Goal: Communication & Community: Answer question/provide support

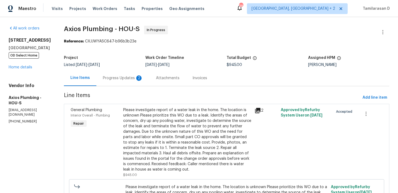
click at [108, 74] on div "Progress Updates 2" at bounding box center [122, 78] width 53 height 16
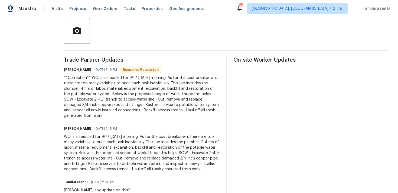
scroll to position [127, 0]
click at [108, 99] on div "**Correction** WO is scheduled for 9/17 [DATE] morning. As for the cost breakdo…" at bounding box center [142, 96] width 156 height 43
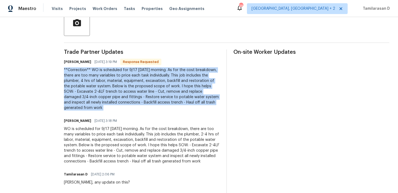
scroll to position [137, 0]
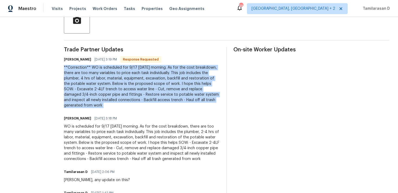
click at [93, 81] on div "**Correction** WO is scheduled for 9/17 [DATE] morning. As for the cost breakdo…" at bounding box center [142, 86] width 156 height 43
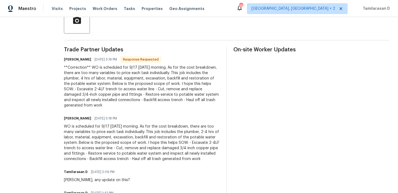
click at [93, 81] on div "**Correction** WO is scheduled for 9/17 [DATE] morning. As for the cost breakdo…" at bounding box center [142, 86] width 156 height 43
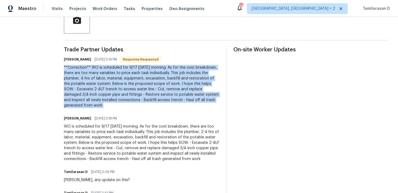
click at [109, 77] on div "**Correction** WO is scheduled for 9/17 [DATE] morning. As for the cost breakdo…" at bounding box center [142, 86] width 156 height 43
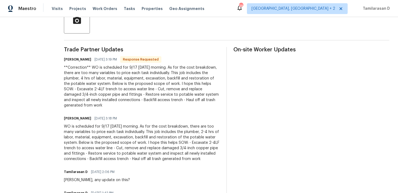
click at [109, 77] on div "**Correction** WO is scheduled for 9/17 [DATE] morning. As for the cost breakdo…" at bounding box center [142, 86] width 156 height 43
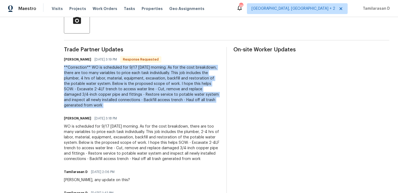
click at [78, 82] on div "**Correction** WO is scheduled for 9/17 [DATE] morning. As for the cost breakdo…" at bounding box center [142, 86] width 156 height 43
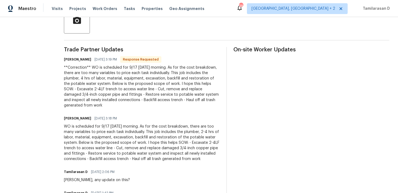
click at [78, 82] on div "**Correction** WO is scheduled for 9/17 [DATE] morning. As for the cost breakdo…" at bounding box center [142, 86] width 156 height 43
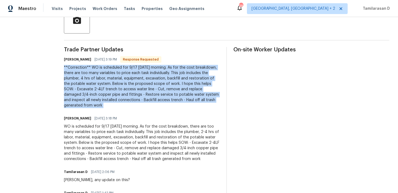
click at [91, 87] on div "**Correction** WO is scheduled for 9/17 [DATE] morning. As for the cost breakdo…" at bounding box center [142, 86] width 156 height 43
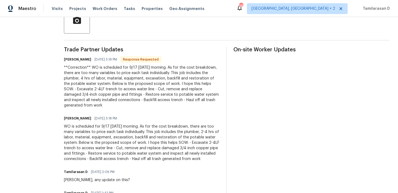
click at [91, 87] on div "**Correction** WO is scheduled for 9/17 [DATE] morning. As for the cost breakdo…" at bounding box center [142, 86] width 156 height 43
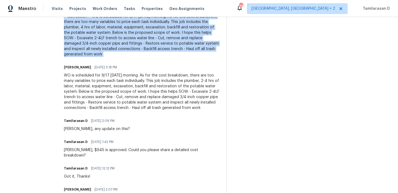
scroll to position [191, 0]
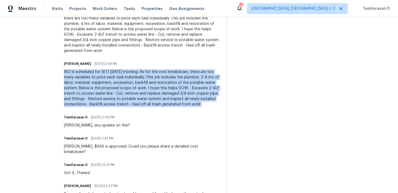
click at [101, 94] on div "WO is scheduled for 9/17 [DATE] morning. As for the cost breakdown, there are t…" at bounding box center [142, 88] width 156 height 38
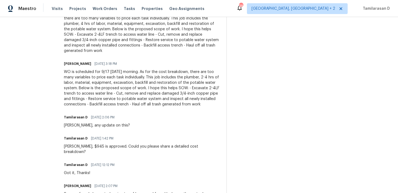
click at [101, 94] on div "WO is scheduled for 9/17 [DATE] morning. As for the cost breakdown, there are t…" at bounding box center [142, 88] width 156 height 38
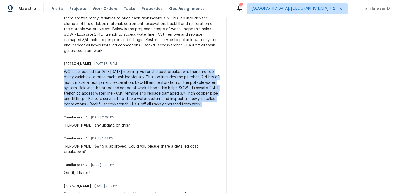
click at [86, 96] on div "WO is scheduled for 9/17 [DATE] morning. As for the cost breakdown, there are t…" at bounding box center [142, 88] width 156 height 38
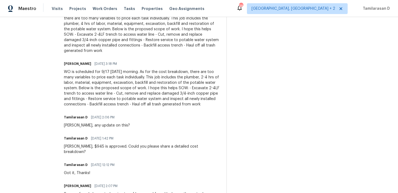
click at [86, 96] on div "WO is scheduled for 9/17 [DATE] morning. As for the cost breakdown, there are t…" at bounding box center [142, 88] width 156 height 38
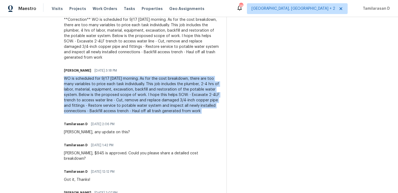
scroll to position [174, 0]
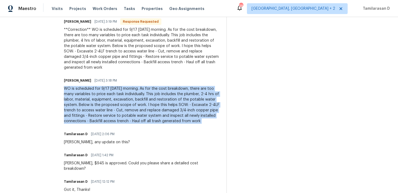
click at [84, 91] on div "WO is scheduled for 9/17 [DATE] morning. As for the cost breakdown, there are t…" at bounding box center [142, 105] width 156 height 38
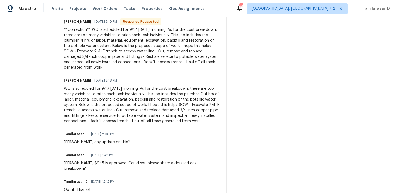
click at [84, 91] on div "WO is scheduled for 9/17 [DATE] morning. As for the cost breakdown, there are t…" at bounding box center [142, 105] width 156 height 38
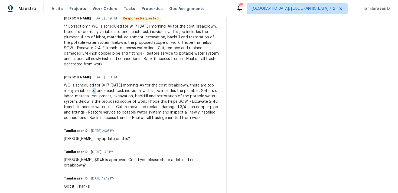
click at [85, 97] on div "WO is scheduled for 9/17 [DATE] morning. As for the cost breakdown, there are t…" at bounding box center [142, 102] width 156 height 38
click at [194, 109] on div "WO is scheduled for 9/17 [DATE] morning. As for the cost breakdown, there are t…" at bounding box center [142, 102] width 156 height 38
click at [193, 113] on div "WO is scheduled for 9/17 [DATE] morning. As for the cost breakdown, there are t…" at bounding box center [142, 102] width 156 height 38
click at [141, 108] on div "WO is scheduled for 9/17 [DATE] morning. As for the cost breakdown, there are t…" at bounding box center [142, 102] width 156 height 38
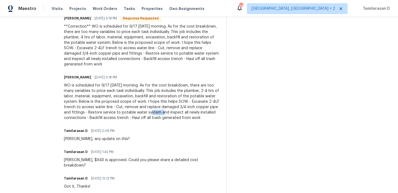
click at [141, 108] on div "WO is scheduled for 9/17 [DATE] morning. As for the cost breakdown, there are t…" at bounding box center [142, 102] width 156 height 38
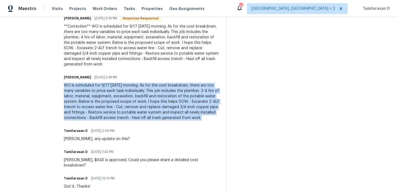
click at [129, 109] on div "WO is scheduled for 9/17 [DATE] morning. As for the cost breakdown, there are t…" at bounding box center [142, 102] width 156 height 38
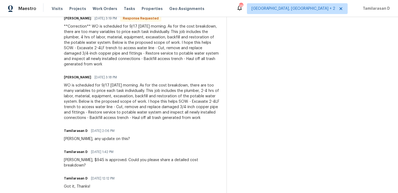
click at [129, 109] on div "WO is scheduled for 9/17 [DATE] morning. As for the cost breakdown, there are t…" at bounding box center [142, 102] width 156 height 38
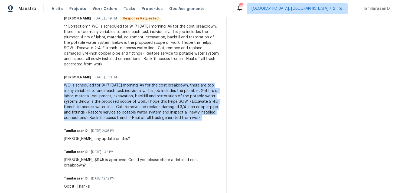
click at [112, 89] on div "WO is scheduled for 9/17 [DATE] morning. As for the cost breakdown, there are t…" at bounding box center [142, 102] width 156 height 38
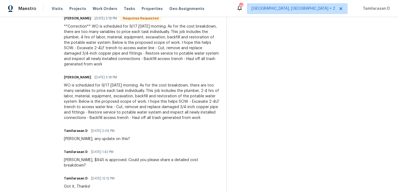
click at [112, 89] on div "WO is scheduled for 9/17 [DATE] morning. As for the cost breakdown, there are t…" at bounding box center [142, 102] width 156 height 38
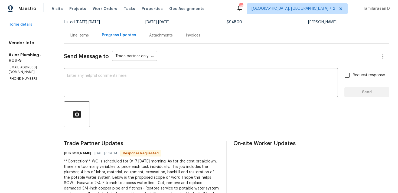
scroll to position [38, 0]
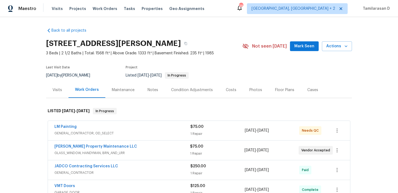
click at [91, 128] on div "LM Painting" at bounding box center [122, 127] width 136 height 6
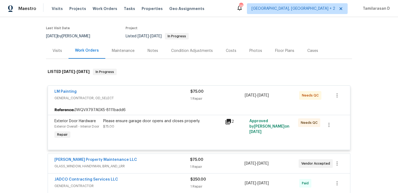
scroll to position [51, 0]
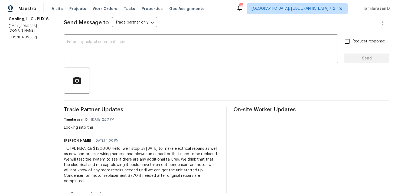
scroll to position [123, 0]
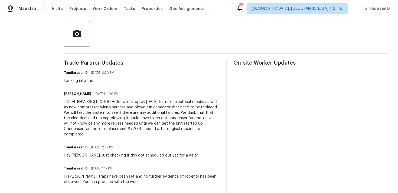
click at [94, 121] on div "TOTAL REPAIRS: $1200.00 Hello, we'll stop by tomorrow to make electrical repair…" at bounding box center [142, 118] width 156 height 38
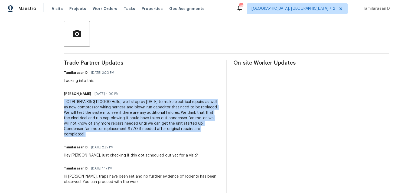
scroll to position [83, 0]
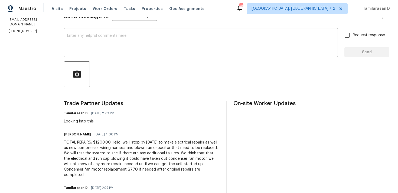
click at [77, 39] on textarea at bounding box center [200, 43] width 267 height 19
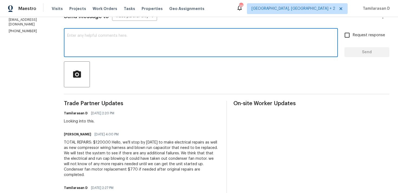
paste textarea "Hi Team, $1200 is approved. If the condenser fan motor also needs replacement, …"
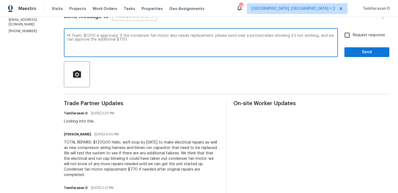
click at [77, 35] on textarea "Hi Team, $1200 is approved. If the condenser fan motor also needs replacement, …" at bounding box center [200, 43] width 267 height 19
click at [140, 39] on textarea "Hi Evelyn, $1200 is approved. If the condenser fan motor also needs replacement…" at bounding box center [200, 43] width 267 height 19
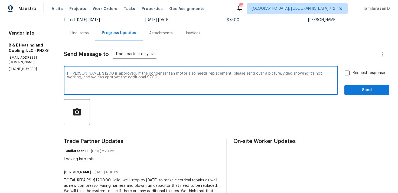
scroll to position [32, 0]
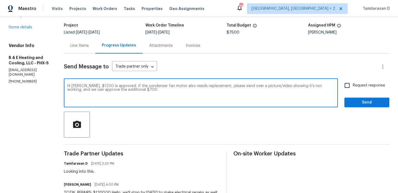
type textarea "Hi Evelyn, $1200 is approved. If the condenser fan motor also needs replacement…"
click at [346, 88] on input "Request response" at bounding box center [346, 85] width 11 height 11
checkbox input "true"
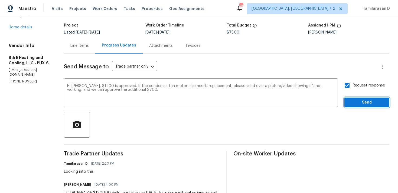
click at [364, 101] on span "Send" at bounding box center [366, 102] width 36 height 7
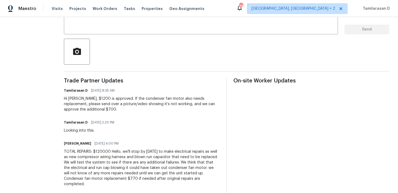
scroll to position [94, 0]
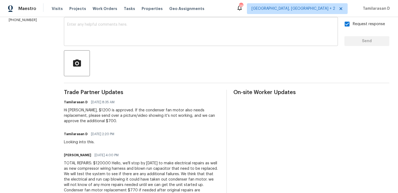
click at [97, 31] on textarea at bounding box center [200, 32] width 267 height 19
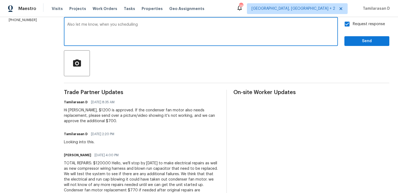
click at [130, 24] on textarea "Also let me know, when you scheduiling" at bounding box center [200, 32] width 267 height 19
click at [158, 24] on textarea "Also let me know, when you scheduiling" at bounding box center [200, 32] width 267 height 19
click at [155, 27] on textarea "Also let me know, when you scheduling this out." at bounding box center [200, 32] width 267 height 19
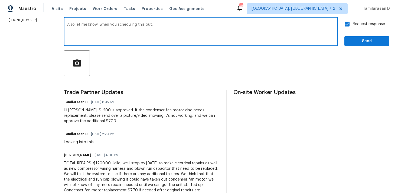
click at [155, 27] on textarea "Also let me know, when you scheduling this out." at bounding box center [200, 32] width 267 height 19
paste textarea ", please let me know once this is scheduled"
type textarea "Also, please let me know once this is scheduled out."
click at [354, 41] on span "Send" at bounding box center [366, 41] width 36 height 7
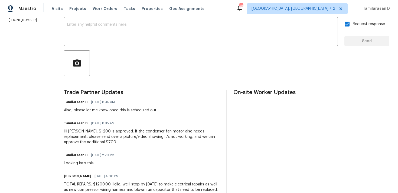
scroll to position [0, 0]
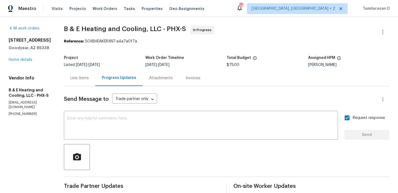
click at [85, 77] on div "Line Items" at bounding box center [79, 77] width 18 height 5
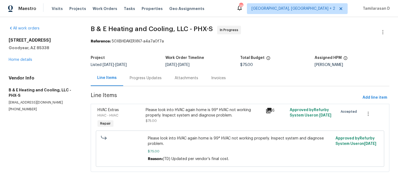
click at [191, 120] on div "Please look into HVAC again home is 99° HVAC not working properly. Inspect syst…" at bounding box center [203, 115] width 117 height 16
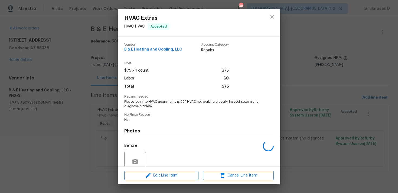
scroll to position [47, 0]
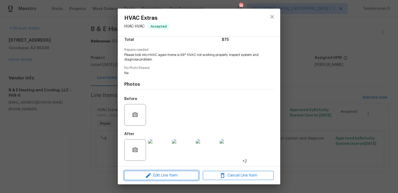
click at [164, 174] on span "Edit Line Item" at bounding box center [161, 175] width 71 height 7
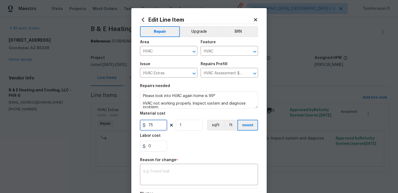
click at [154, 126] on input "75" at bounding box center [153, 125] width 27 height 11
type input "1200"
click at [170, 183] on div "x ​" at bounding box center [199, 175] width 118 height 20
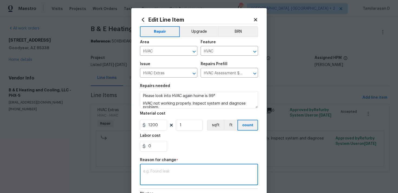
paste textarea "(TD) Updated cost per BR team approval."
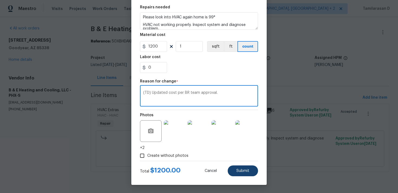
type textarea "(TD) Updated cost per BR team approval."
click at [237, 172] on span "Submit" at bounding box center [242, 171] width 13 height 4
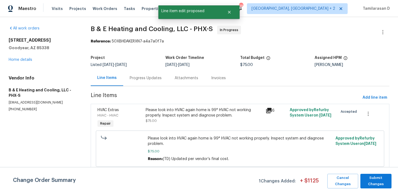
scroll to position [0, 0]
click at [372, 182] on span "Submit Changes" at bounding box center [376, 181] width 26 height 12
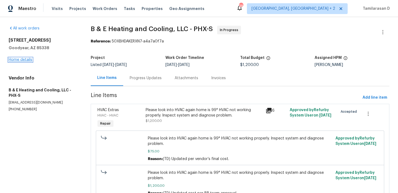
click at [24, 60] on link "Home details" at bounding box center [21, 60] width 24 height 4
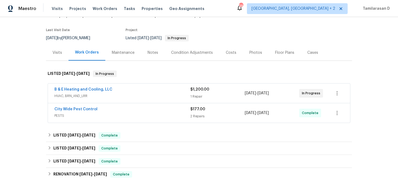
scroll to position [56, 0]
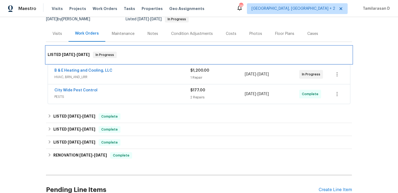
click at [146, 51] on div "LISTED 8/25/25 - 9/12/25 In Progress" at bounding box center [199, 54] width 306 height 17
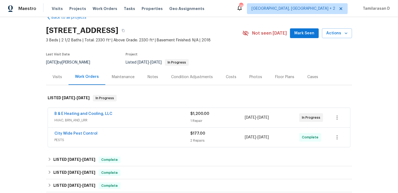
click at [105, 59] on div "Last Visit Date 8/25/2025 by Nick Pulliam Project Listed 8/25/2025 - 9/12/2025 …" at bounding box center [137, 58] width 183 height 19
click at [108, 60] on div "Last Visit Date 8/25/2025 by Nick Pulliam Project Listed 8/25/2025 - 9/12/2025 …" at bounding box center [137, 58] width 183 height 19
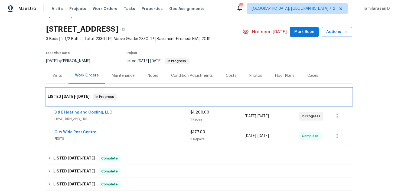
click at [139, 102] on div "LISTED 8/25/25 - 9/12/25 In Progress" at bounding box center [199, 96] width 306 height 17
click at [139, 96] on div "LISTED 8/25/25 - 9/12/25 In Progress" at bounding box center [199, 97] width 302 height 6
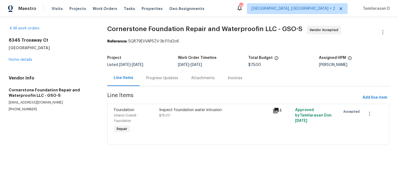
click at [141, 75] on div "Progress Updates" at bounding box center [162, 78] width 45 height 16
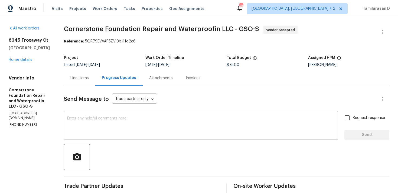
click at [96, 125] on textarea at bounding box center [200, 126] width 267 height 19
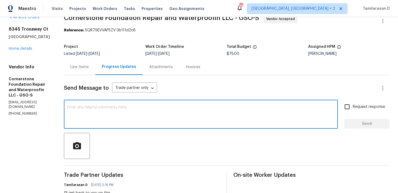
scroll to position [27, 0]
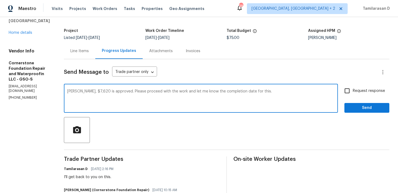
click at [217, 91] on textarea "Jonathan, $7,620 is approved. Please proceed with the work and let me know the …" at bounding box center [200, 99] width 267 height 19
click at [268, 88] on div "Jonathan, $7,620 is approved. Please proceed with the work and let me know the …" at bounding box center [201, 99] width 274 height 28
click at [211, 91] on textarea "Jonathan, $7,620 is approved. Please proceed with the work and let me know the …" at bounding box center [200, 99] width 267 height 19
click at [268, 94] on textarea "Jonathan, $7,620 is approved. Please proceed with the work and let me know the …" at bounding box center [200, 99] width 267 height 19
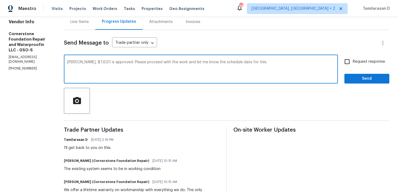
scroll to position [55, 0]
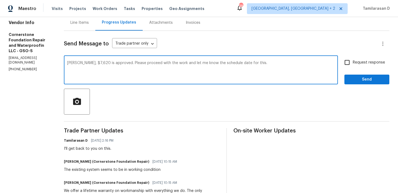
type textarea "Jonathan, $7,620 is approved. Please proceed with the work and let me know the …"
click at [352, 60] on input "Request response" at bounding box center [346, 62] width 11 height 11
checkbox input "true"
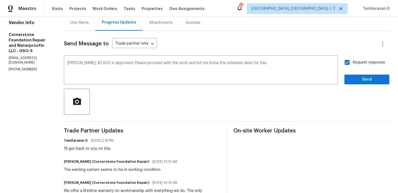
scroll to position [0, 0]
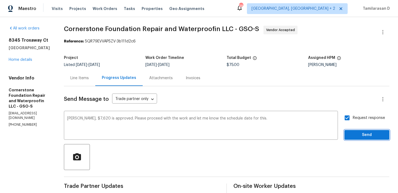
click at [356, 133] on span "Send" at bounding box center [366, 135] width 36 height 7
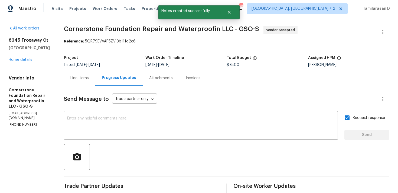
click at [90, 77] on div "Line Items" at bounding box center [79, 78] width 31 height 16
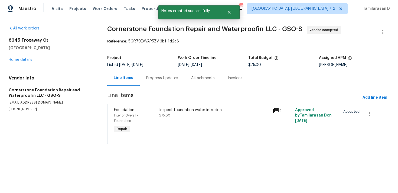
click at [206, 118] on div "Inspect foundation water intrusion $75.00" at bounding box center [213, 121] width 113 height 30
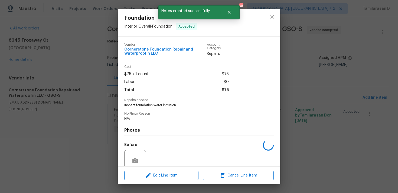
scroll to position [46, 0]
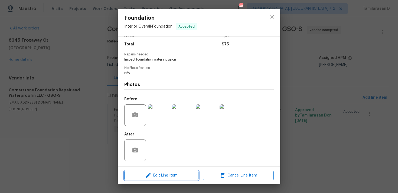
click at [161, 178] on span "Edit Line Item" at bounding box center [161, 175] width 71 height 7
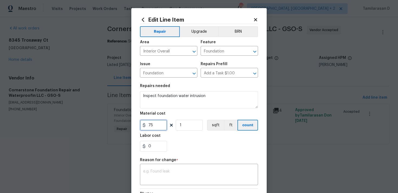
click at [151, 128] on input "75" at bounding box center [153, 125] width 27 height 11
type input "7620"
click at [165, 154] on section "Repairs needed Inspect foundation water intrusion Material cost 7620 1 sqft ft …" at bounding box center [199, 118] width 118 height 74
click at [165, 170] on textarea at bounding box center [198, 175] width 111 height 11
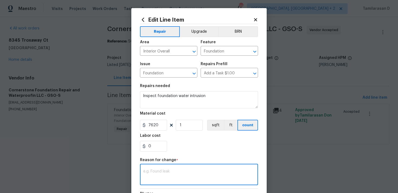
paste textarea "(TD) Updated cost per BR team approval."
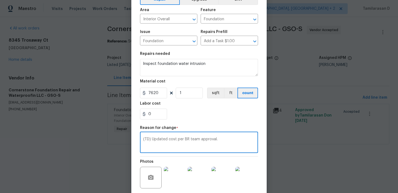
scroll to position [74, 0]
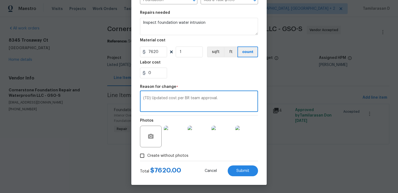
type textarea "(TD) Updated cost per BR team approval."
click at [259, 172] on div "Edit Line Item Repair Upgrade BRN Area Interior Overall ​ Feature Foundation ​ …" at bounding box center [198, 60] width 135 height 250
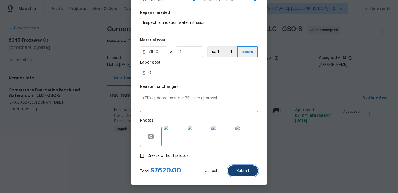
click at [250, 170] on button "Submit" at bounding box center [242, 171] width 30 height 11
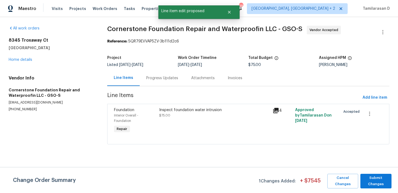
scroll to position [0, 0]
click at [370, 176] on span "Submit Changes" at bounding box center [376, 181] width 26 height 12
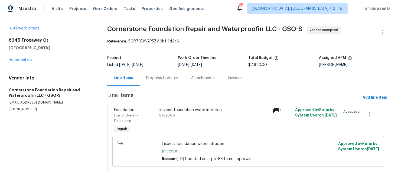
click at [168, 87] on section "Cornerstone Foundation Repair and Waterproofin LLC - GSO-S Vendor Accepted Refe…" at bounding box center [248, 102] width 282 height 153
click at [167, 79] on div "Progress Updates" at bounding box center [162, 77] width 32 height 5
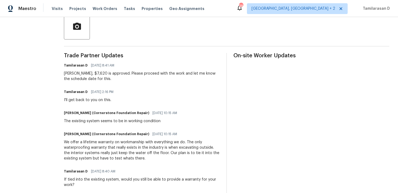
scroll to position [105, 0]
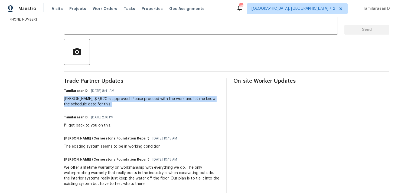
click at [99, 101] on div "Jonathan, $7,620 is approved. Please proceed with the work and let me know the …" at bounding box center [142, 101] width 156 height 11
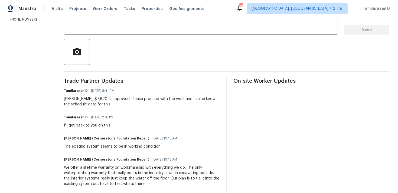
click at [99, 101] on div "Jonathan, $7,620 is approved. Please proceed with the work and let me know the …" at bounding box center [142, 101] width 156 height 11
click at [53, 4] on div "Visits Projects Work Orders Tasks Properties Geo Assignments" at bounding box center [131, 8] width 159 height 11
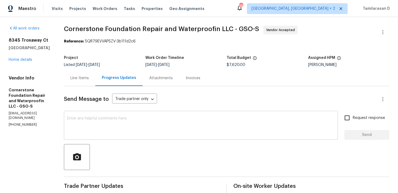
scroll to position [6, 0]
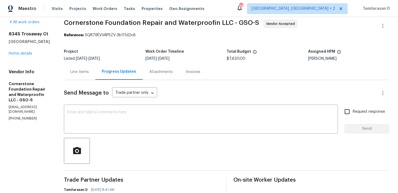
click at [68, 72] on div "Line Items" at bounding box center [79, 72] width 31 height 16
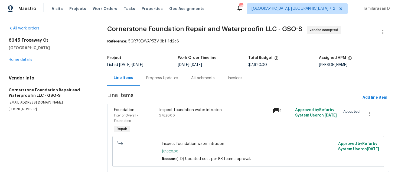
click at [26, 57] on div "8345 Troxaway Ct Lewisville, NC 27023 Home details" at bounding box center [51, 50] width 85 height 25
click at [25, 61] on link "Home details" at bounding box center [21, 60] width 24 height 4
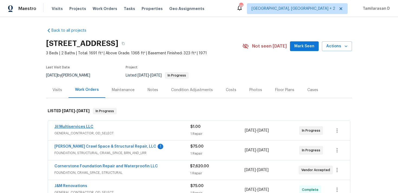
scroll to position [8, 0]
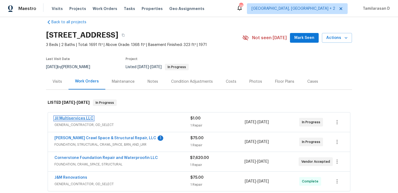
click at [71, 119] on link "Jil Multiservices LLC" at bounding box center [73, 119] width 39 height 4
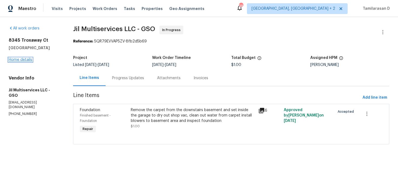
click at [13, 59] on link "Home details" at bounding box center [21, 60] width 24 height 4
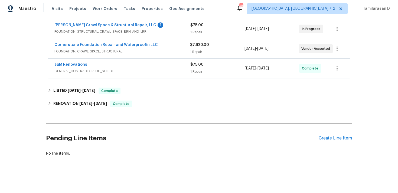
scroll to position [78, 0]
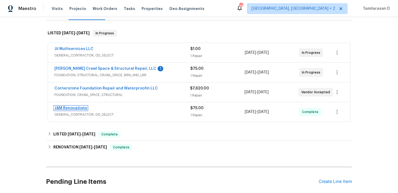
click at [75, 108] on link "J&M Renovations" at bounding box center [70, 108] width 33 height 4
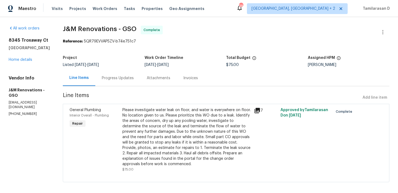
scroll to position [4, 0]
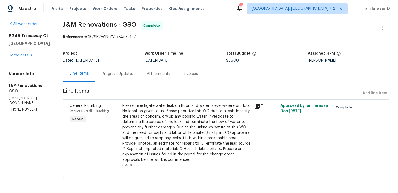
click at [124, 72] on div "Progress Updates" at bounding box center [118, 73] width 32 height 5
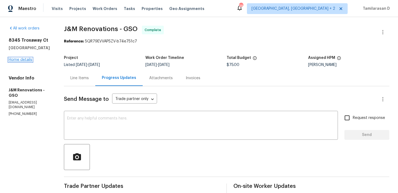
click at [18, 58] on link "Home details" at bounding box center [21, 60] width 24 height 4
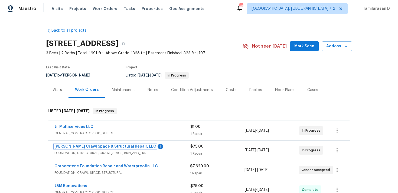
click at [120, 145] on link "Falcone Crawl Space & Structural Repair, LLC" at bounding box center [105, 147] width 102 height 4
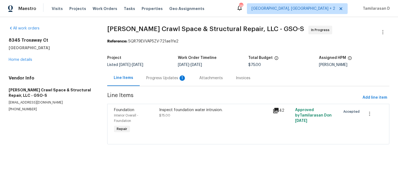
click at [147, 76] on div "Progress Updates 1" at bounding box center [166, 77] width 40 height 5
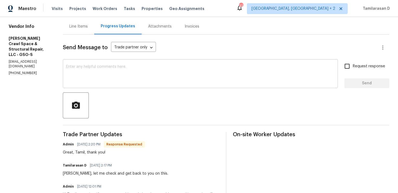
scroll to position [52, 0]
click at [99, 151] on div "Great, Tamil, thank you!" at bounding box center [104, 152] width 82 height 5
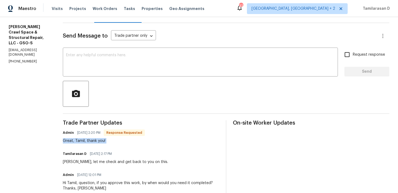
scroll to position [77, 0]
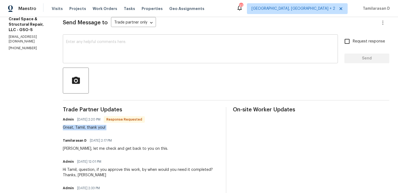
click at [96, 45] on textarea at bounding box center [200, 49] width 268 height 19
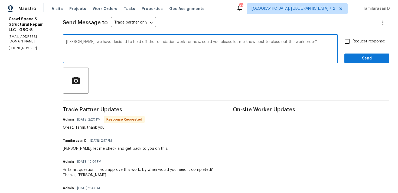
type textarea "Leslie, we have decided to hold off the foundation work for now. could you plea…"
click at [350, 41] on input "Request response" at bounding box center [346, 41] width 11 height 11
checkbox input "true"
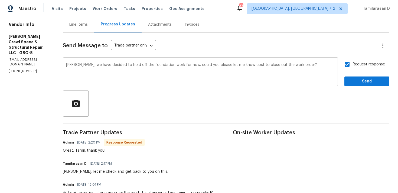
scroll to position [47, 0]
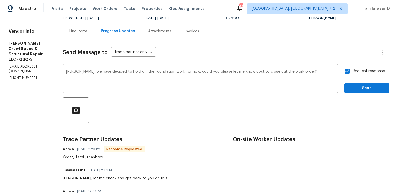
click at [240, 70] on textarea "Leslie, we have decided to hold off the foundation work for now. could you plea…" at bounding box center [200, 79] width 268 height 19
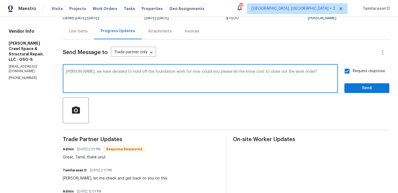
click at [240, 73] on textarea "Leslie, we have decided to hold off the foundation work for now. could you plea…" at bounding box center [200, 79] width 268 height 19
type textarea "Leslie, we have decided to hold off the foundation work for now. could you plea…"
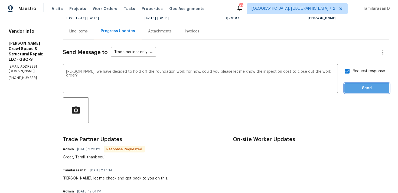
click at [363, 85] on span "Send" at bounding box center [366, 88] width 36 height 7
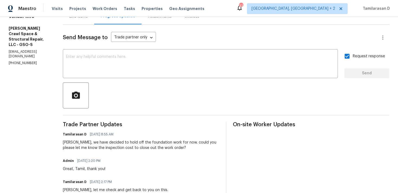
scroll to position [0, 0]
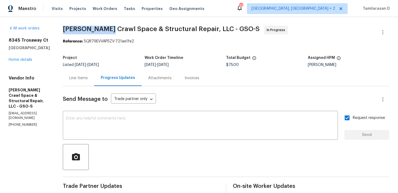
drag, startPoint x: 70, startPoint y: 29, endPoint x: 113, endPoint y: 29, distance: 43.5
click at [113, 29] on span "Falcone Crawl Space & Structural Repair, LLC - GSO-S" at bounding box center [161, 29] width 197 height 6
copy span "Falcone Crawl"
click at [124, 54] on div "Project Listed 8/22/2025 - 9/12/2025 Work Order Timeline 9/5/2025 - 9/9/2025 To…" at bounding box center [226, 61] width 326 height 17
click at [23, 58] on link "Home details" at bounding box center [21, 60] width 24 height 4
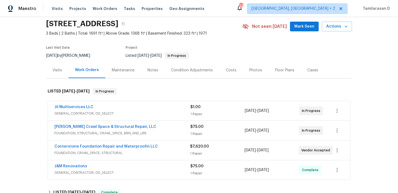
scroll to position [35, 0]
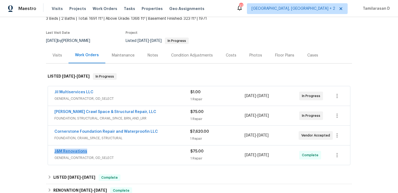
drag, startPoint x: 88, startPoint y: 151, endPoint x: 55, endPoint y: 151, distance: 33.0
click at [55, 151] on div "J&M Renovations" at bounding box center [122, 152] width 136 height 6
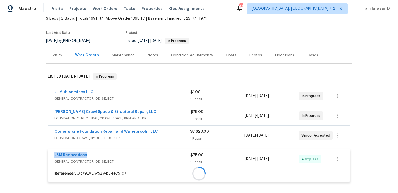
copy link "J&M Renovations"
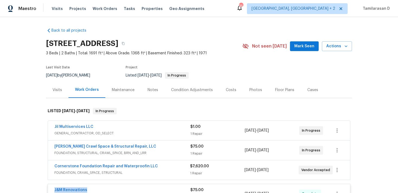
scroll to position [51, 0]
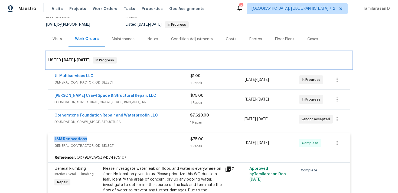
click at [137, 59] on div "LISTED 8/22/25 - 9/12/25 In Progress" at bounding box center [199, 60] width 302 height 6
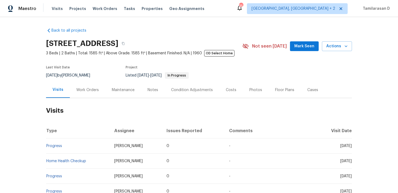
click at [91, 88] on div "Work Orders" at bounding box center [87, 89] width 22 height 5
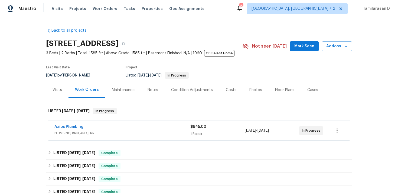
scroll to position [50, 0]
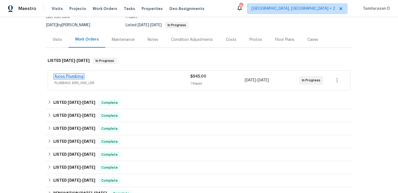
click at [74, 76] on link "Axios Plumbing" at bounding box center [68, 77] width 29 height 4
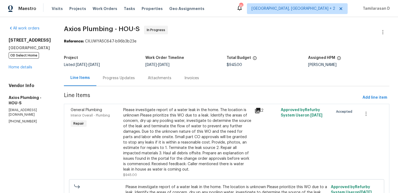
click at [124, 79] on div "Progress Updates" at bounding box center [119, 77] width 32 height 5
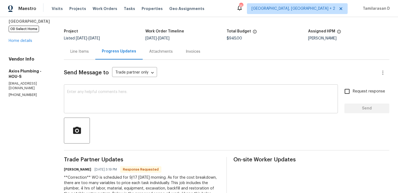
scroll to position [64, 0]
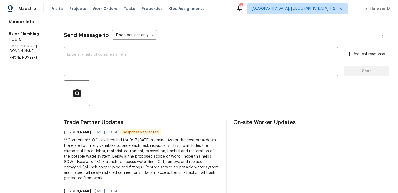
click at [85, 152] on div "**Correction** WO is scheduled for 9/17 [DATE] morning. As for the cost breakdo…" at bounding box center [142, 159] width 156 height 43
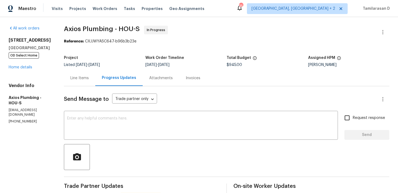
scroll to position [51, 0]
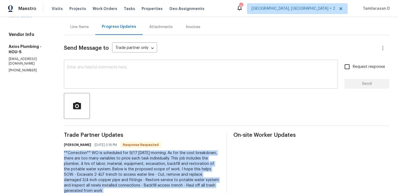
click at [83, 71] on textarea at bounding box center [200, 74] width 267 height 19
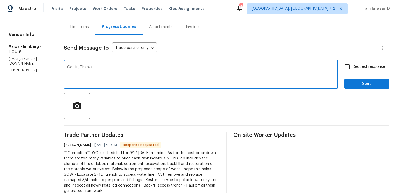
type textarea "Got it, Thanks!"
click at [358, 81] on span "Send" at bounding box center [366, 84] width 36 height 7
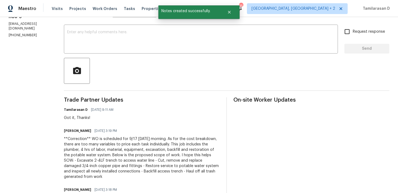
scroll to position [90, 0]
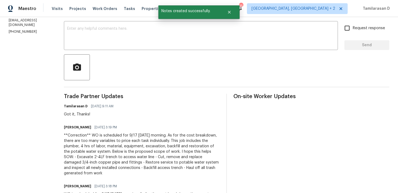
click at [92, 137] on div "**Correction** WO is scheduled for 9/17 [DATE] morning. As for the cost breakdo…" at bounding box center [142, 154] width 156 height 43
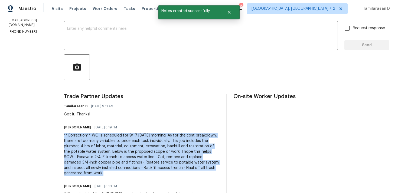
copy div "**Correction** WO is scheduled for 9/17 [DATE] morning. As for the cost breakdo…"
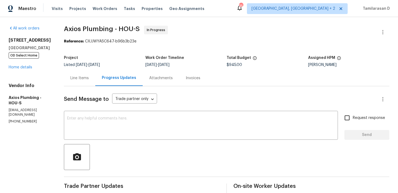
scroll to position [92, 0]
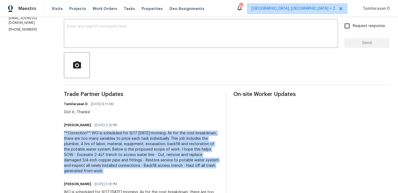
click at [91, 144] on div "**Correction** WO is scheduled for 9/17 [DATE] morning. As for the cost breakdo…" at bounding box center [142, 152] width 156 height 43
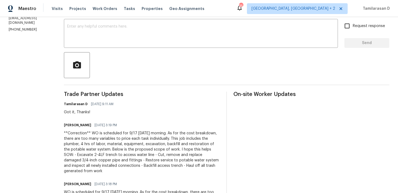
click at [91, 144] on div "**Correction** WO is scheduled for 9/17 [DATE] morning. As for the cost breakdo…" at bounding box center [142, 152] width 156 height 43
